Goal: Navigation & Orientation: Find specific page/section

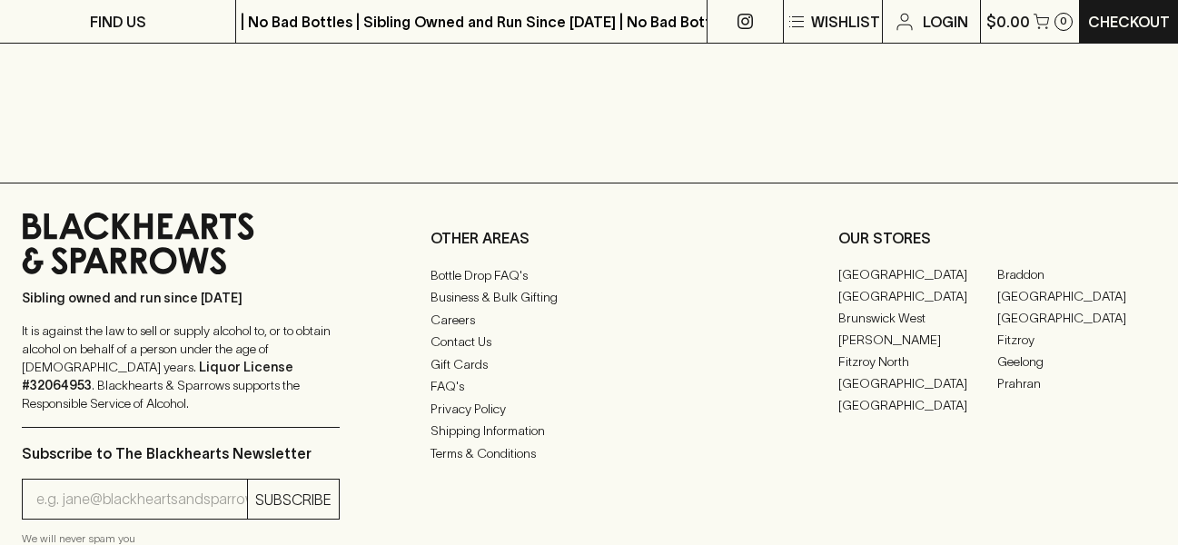
scroll to position [4470, 0]
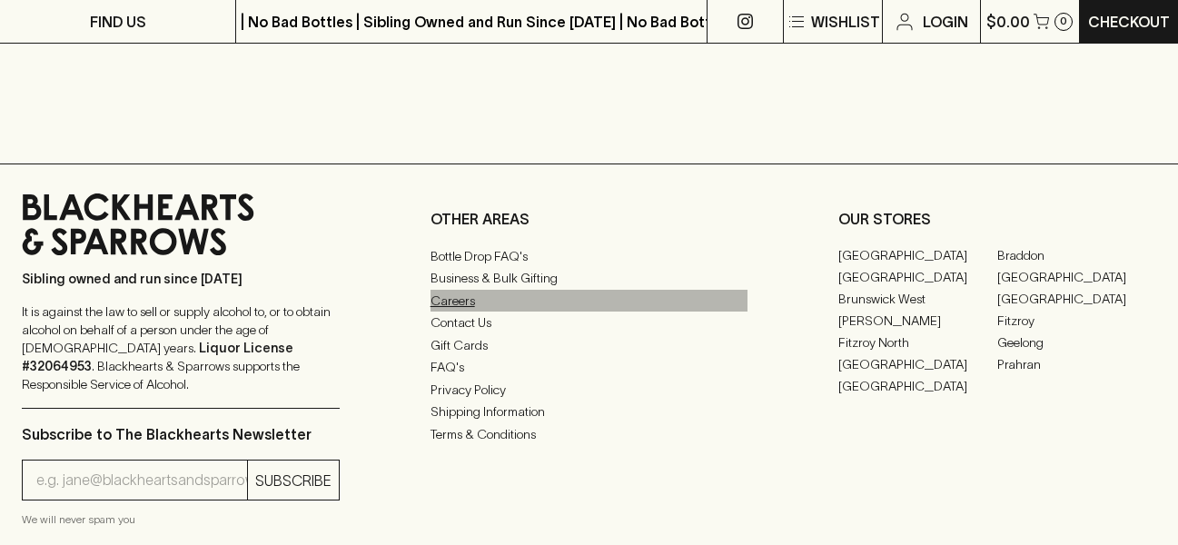
click at [447, 312] on link "Careers" at bounding box center [590, 301] width 318 height 22
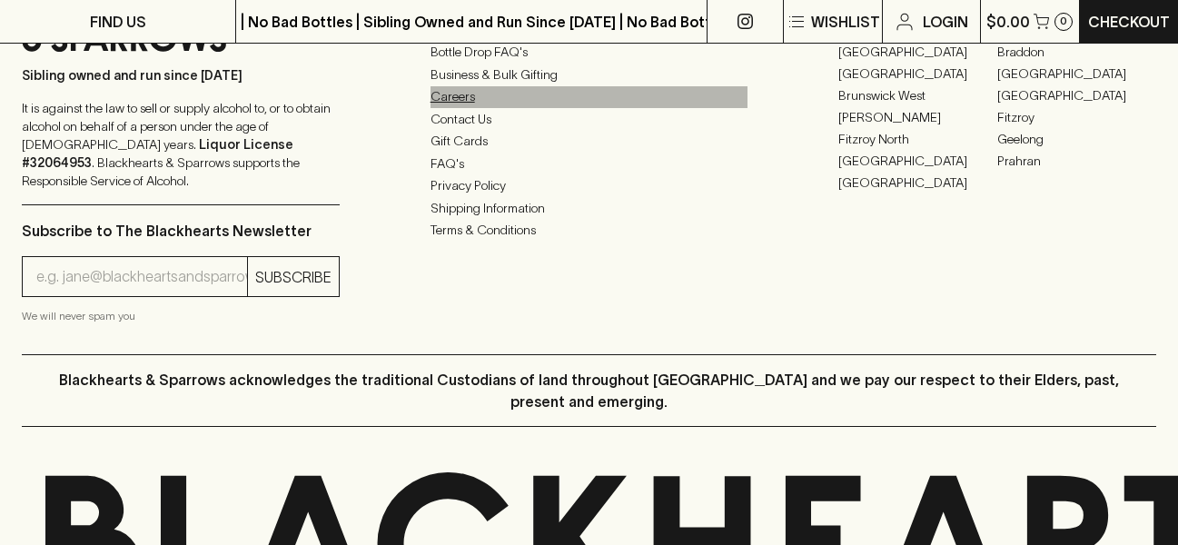
click at [454, 97] on link "Careers" at bounding box center [590, 97] width 318 height 22
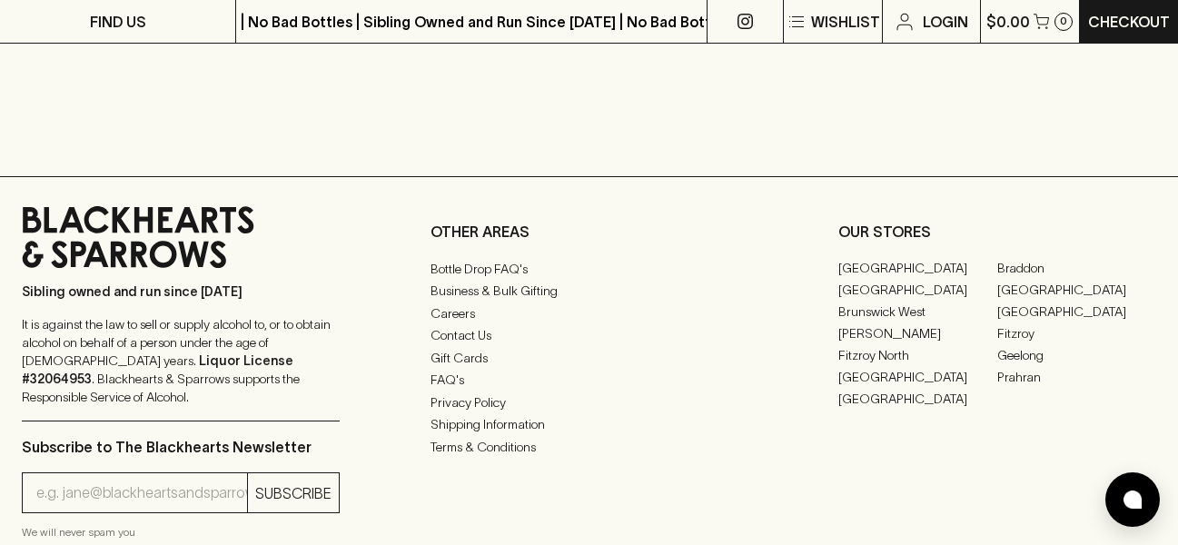
scroll to position [4539, 0]
